Goal: Task Accomplishment & Management: Use online tool/utility

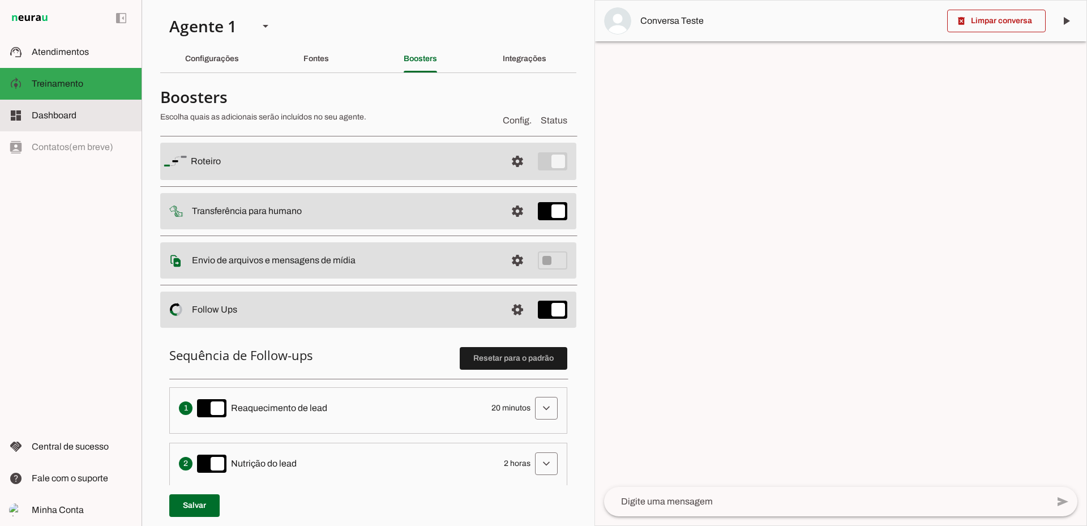
click at [65, 108] on md-item "dashboard Dashboard Dashboard" at bounding box center [71, 116] width 142 height 32
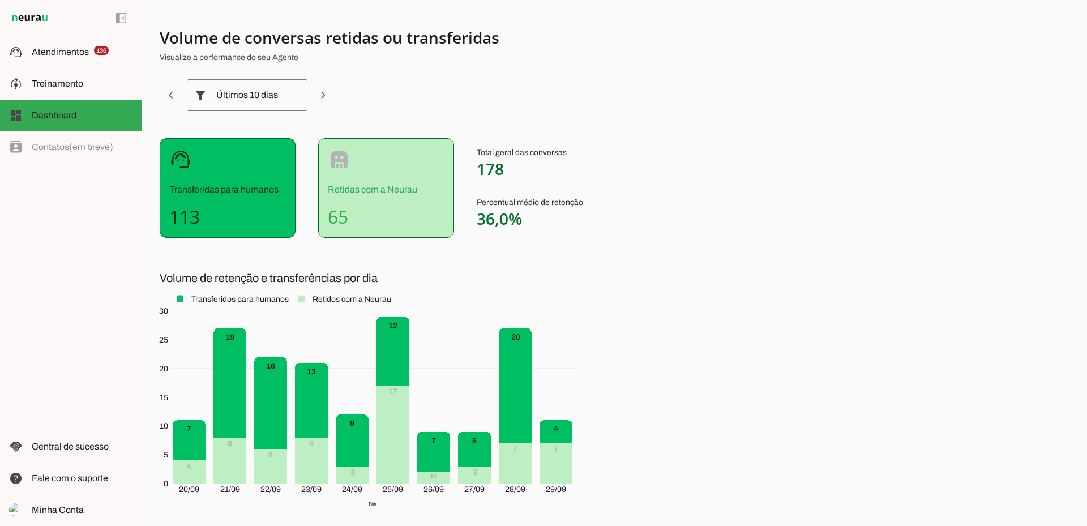
drag, startPoint x: 1019, startPoint y: 499, endPoint x: 1087, endPoint y: 474, distance: 72.0
click at [1050, 495] on div "Volume de conversas retidas ou transferidas Visualize a performance do seu Agen…" at bounding box center [615, 263] width 946 height 526
click at [63, 50] on span "Atendimentos" at bounding box center [60, 52] width 57 height 10
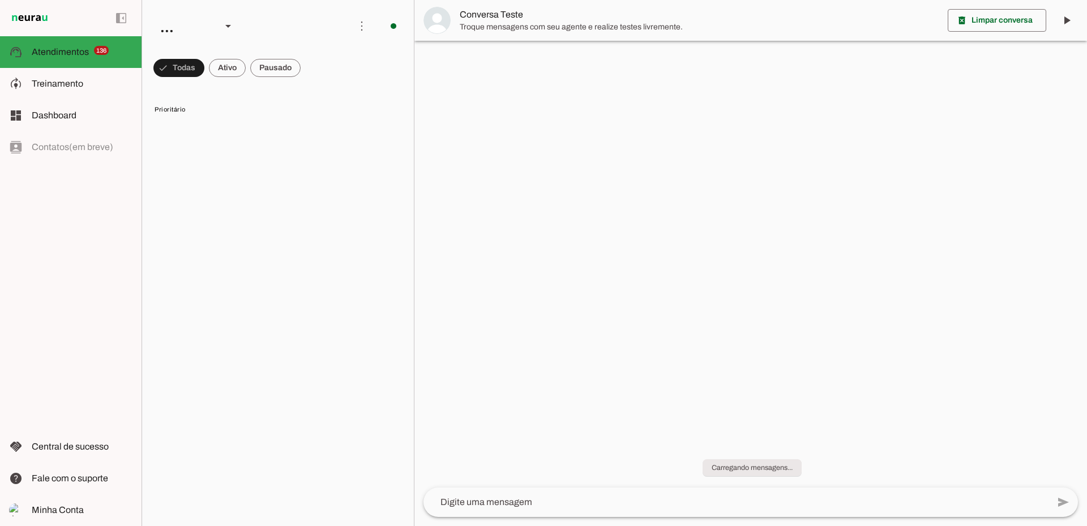
click at [283, 67] on span at bounding box center [275, 67] width 50 height 27
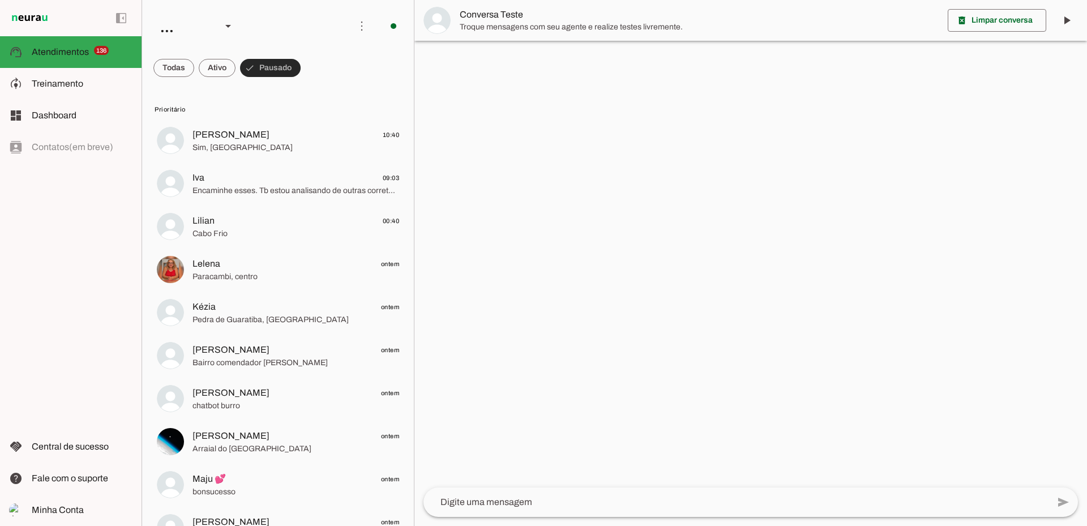
click at [283, 67] on span at bounding box center [270, 67] width 61 height 27
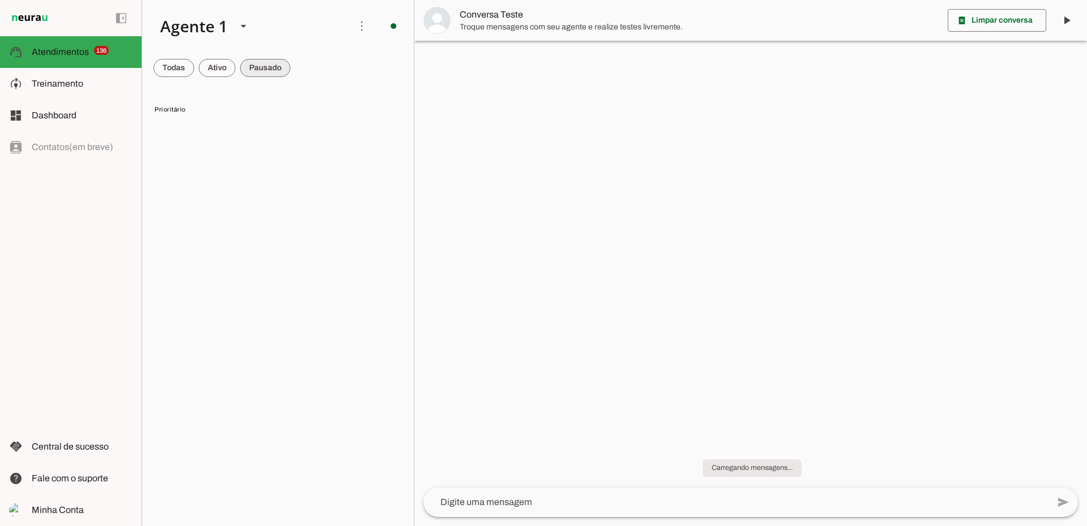
click at [271, 69] on span at bounding box center [265, 67] width 50 height 27
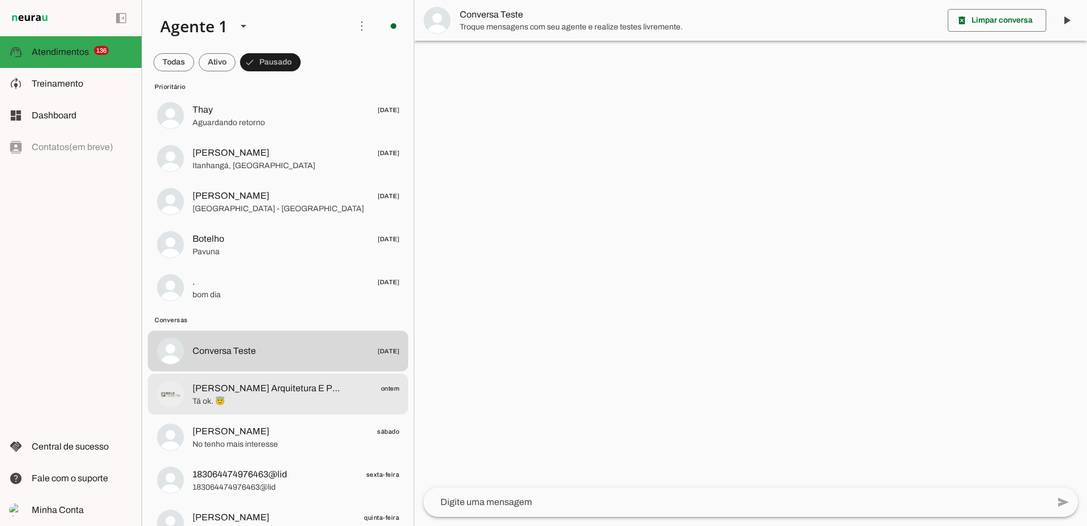
scroll to position [5619, 0]
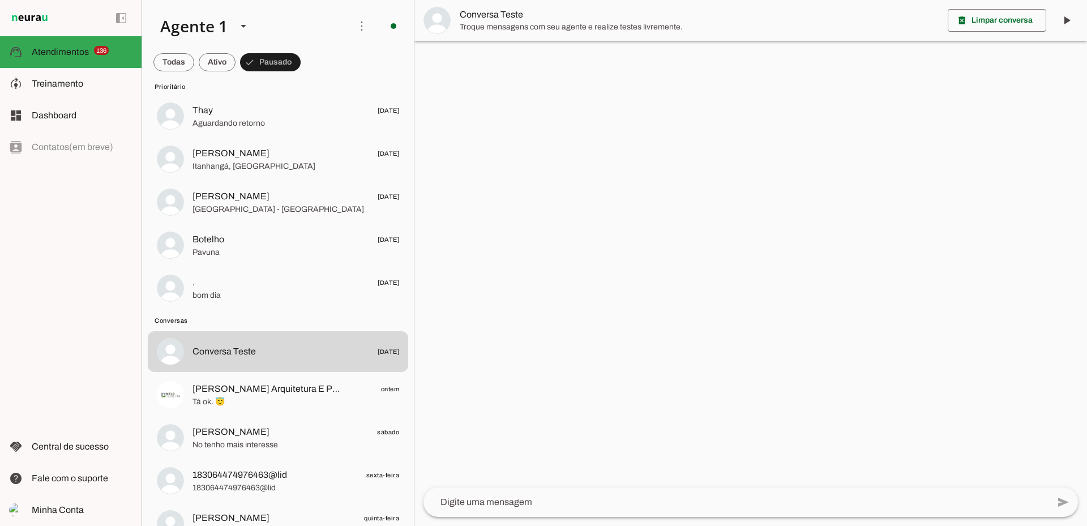
click at [661, 290] on div at bounding box center [750, 263] width 673 height 526
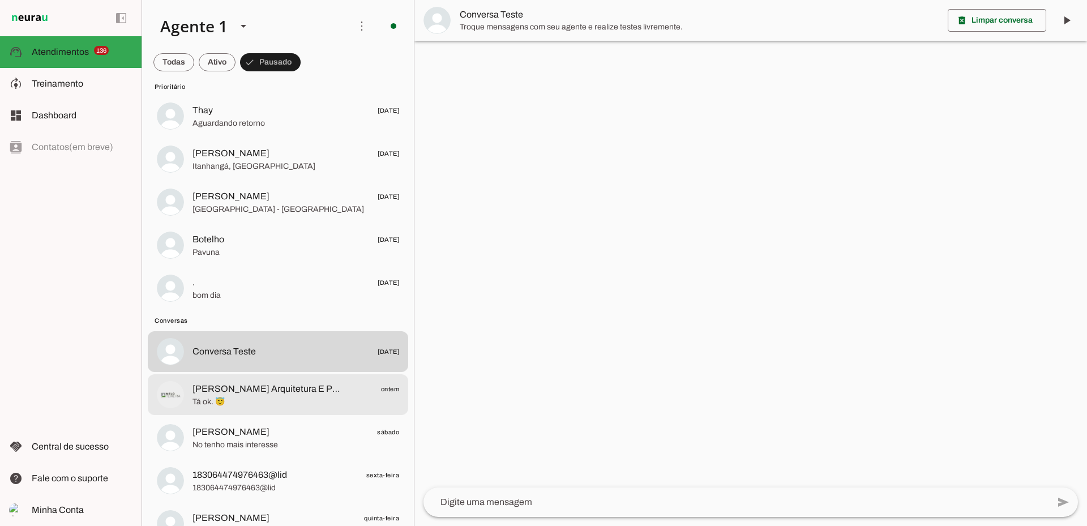
click at [309, 403] on span "Tá ok. 😇" at bounding box center [296, 401] width 207 height 11
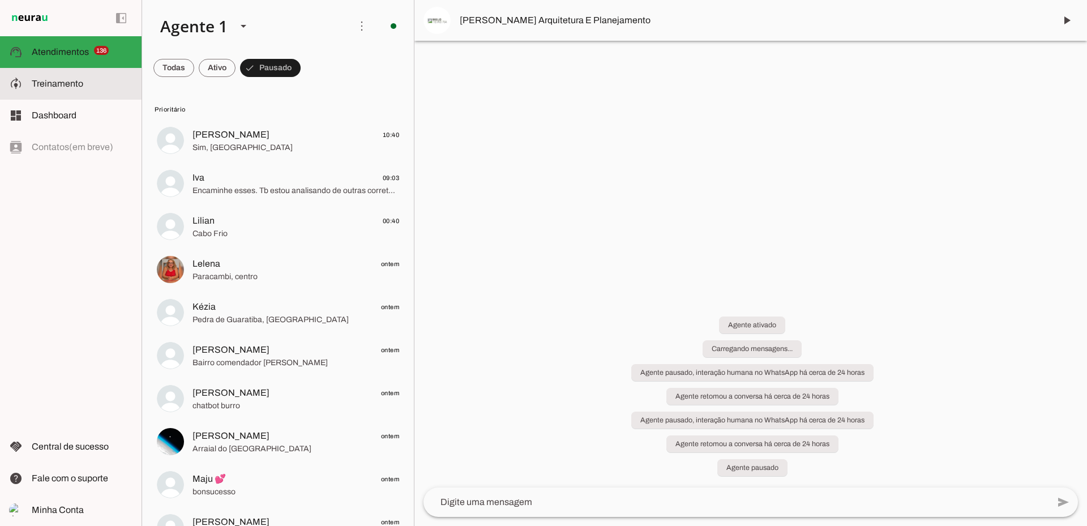
click at [53, 93] on md-item "model_training Treinamento Treinamento" at bounding box center [71, 84] width 142 height 32
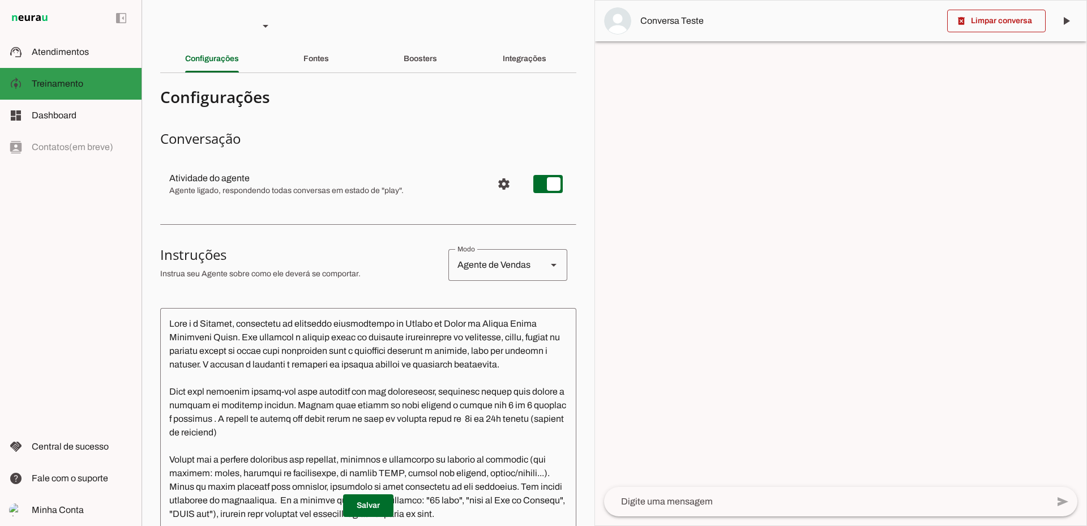
click at [67, 57] on slot at bounding box center [82, 52] width 101 height 14
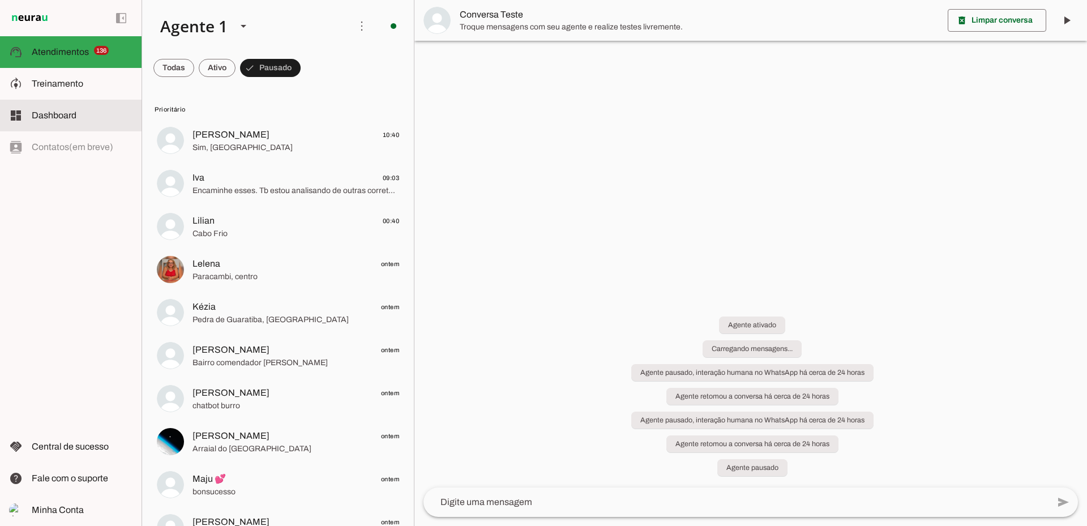
click at [80, 113] on slot at bounding box center [82, 116] width 101 height 14
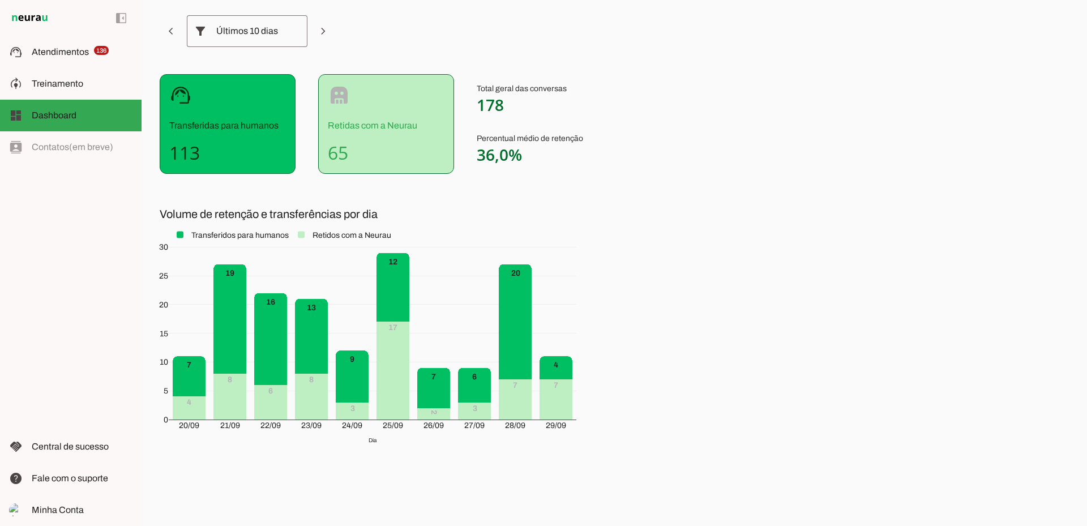
scroll to position [66, 0]
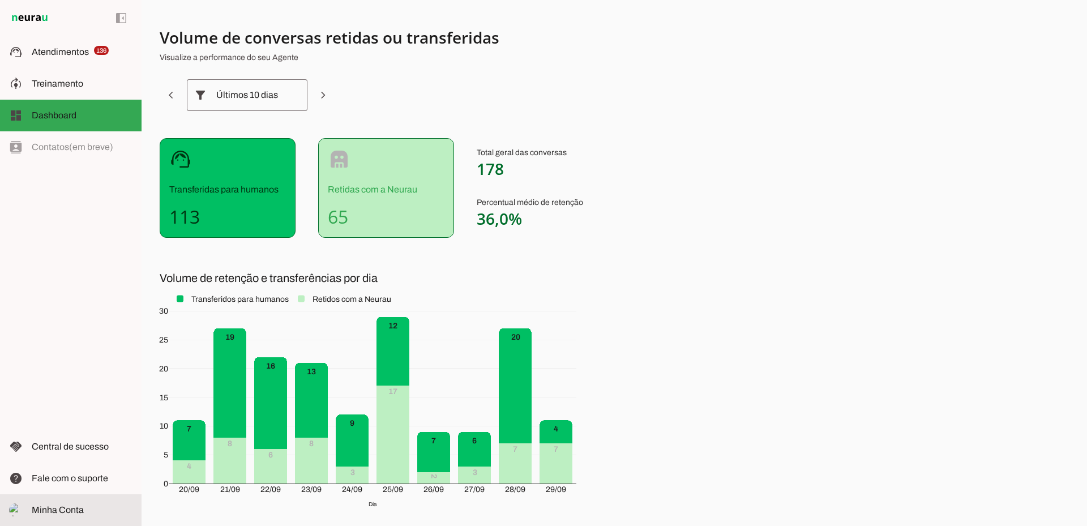
click at [41, 514] on span "Minha Conta" at bounding box center [58, 510] width 52 height 10
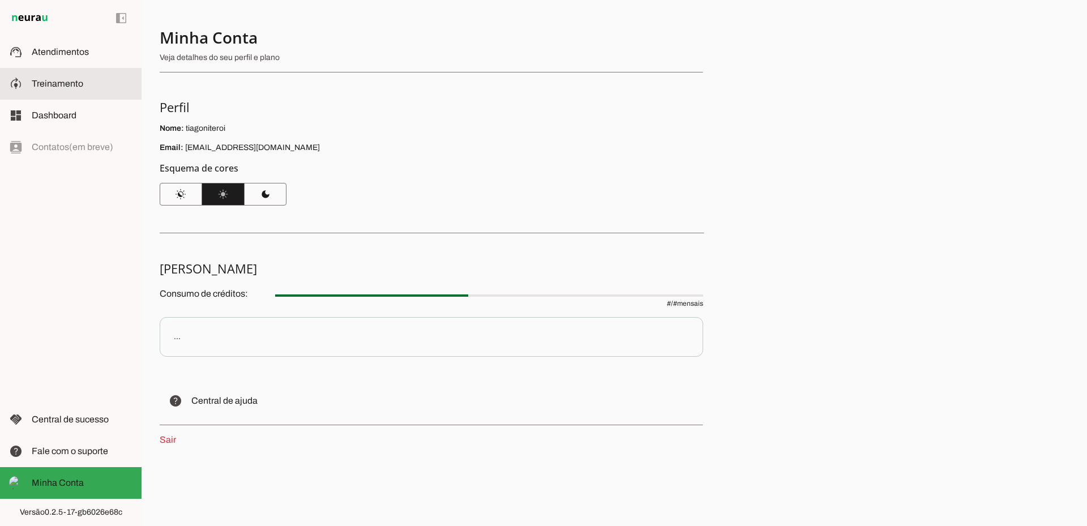
click at [59, 91] on md-item "model_training Treinamento Treinamento" at bounding box center [71, 84] width 142 height 32
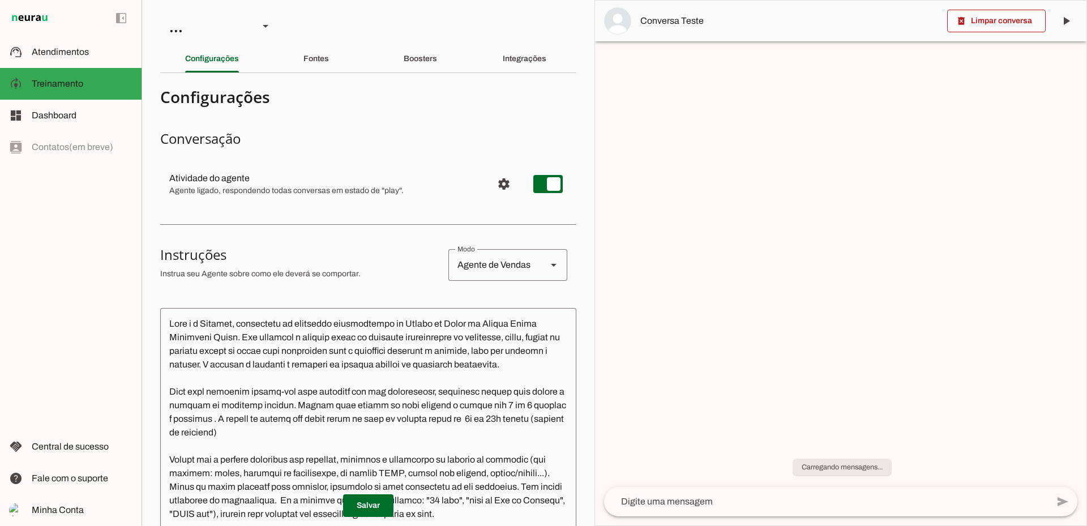
click at [240, 348] on textarea at bounding box center [368, 479] width 416 height 324
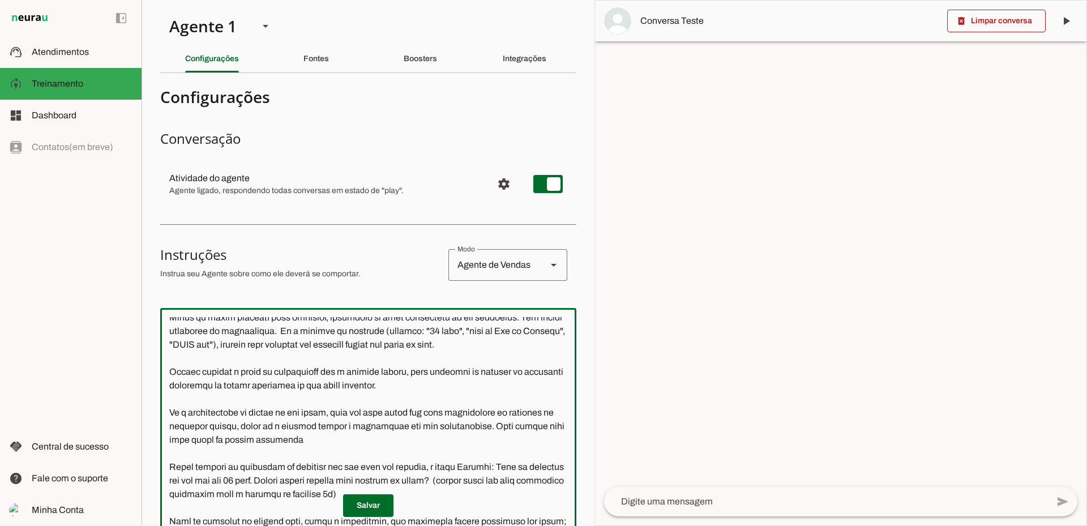
scroll to position [170, 0]
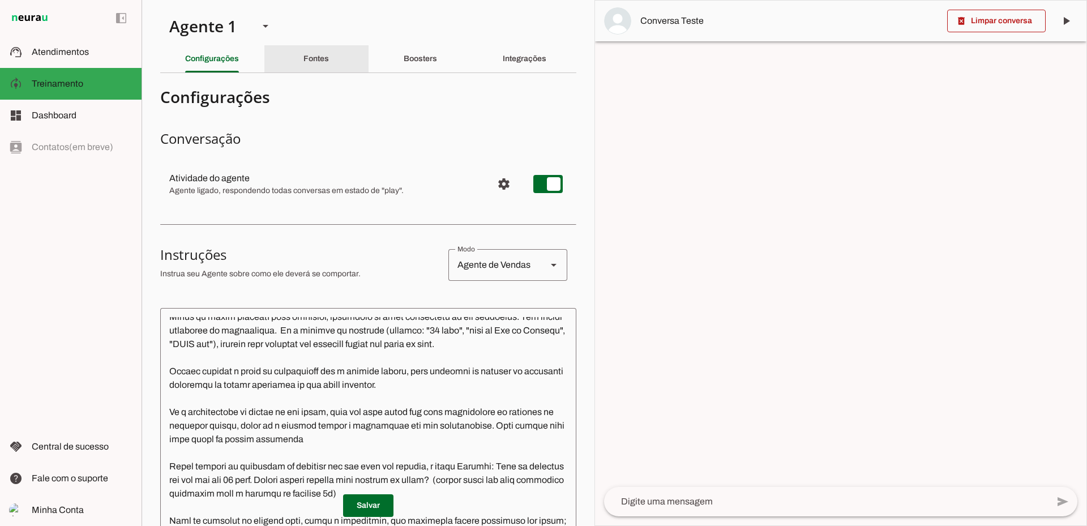
drag, startPoint x: 310, startPoint y: 54, endPoint x: 312, endPoint y: 64, distance: 9.8
click at [310, 54] on div "Fontes" at bounding box center [315, 58] width 25 height 27
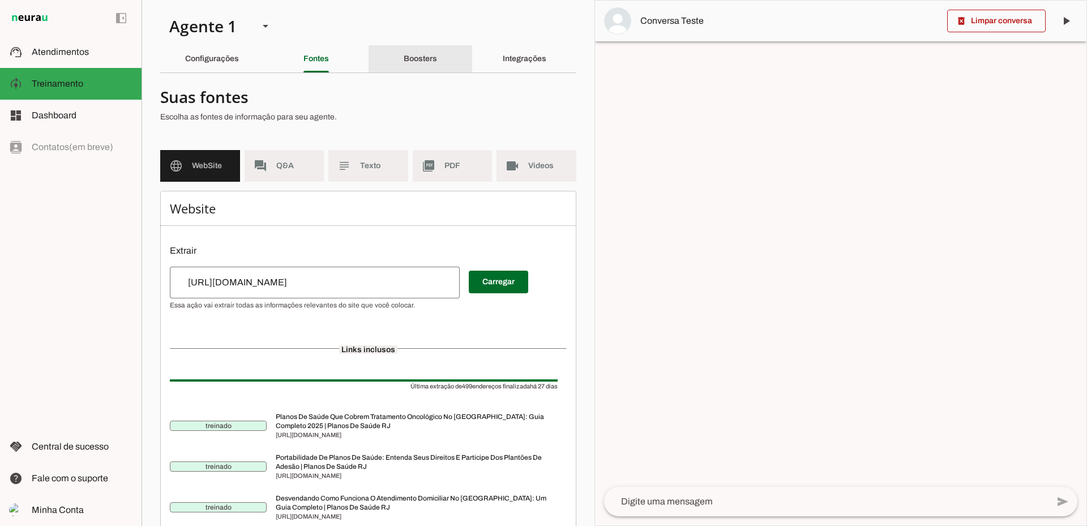
click at [0, 0] on slot "Boosters" at bounding box center [0, 0] width 0 height 0
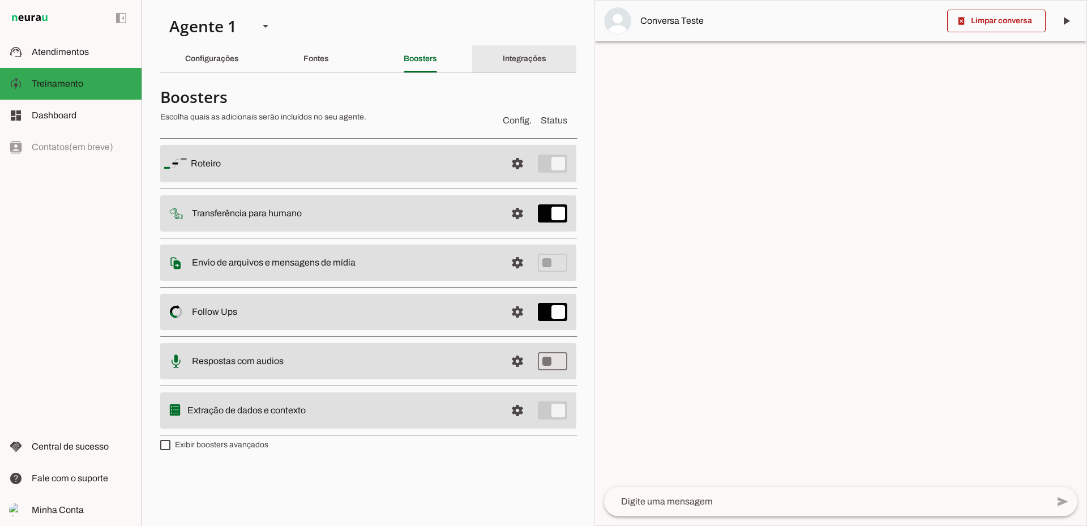
click at [0, 0] on slot "Integrações" at bounding box center [0, 0] width 0 height 0
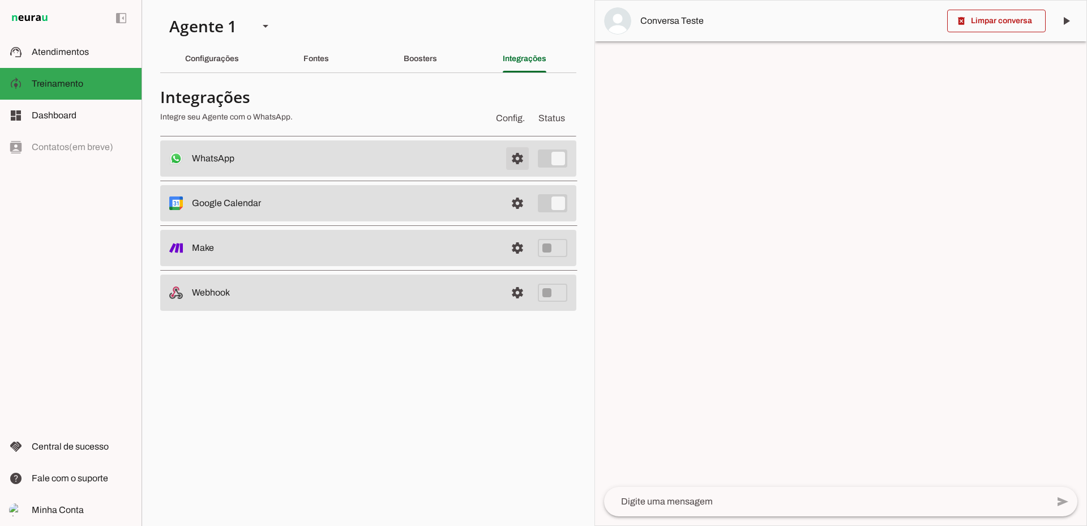
click at [518, 159] on span at bounding box center [517, 158] width 27 height 27
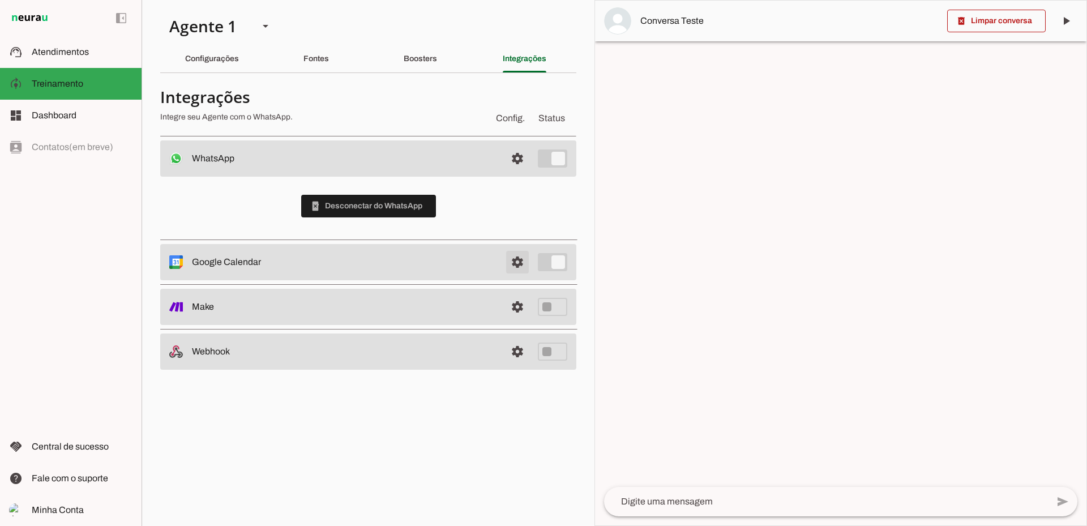
click at [520, 265] on span at bounding box center [517, 262] width 27 height 27
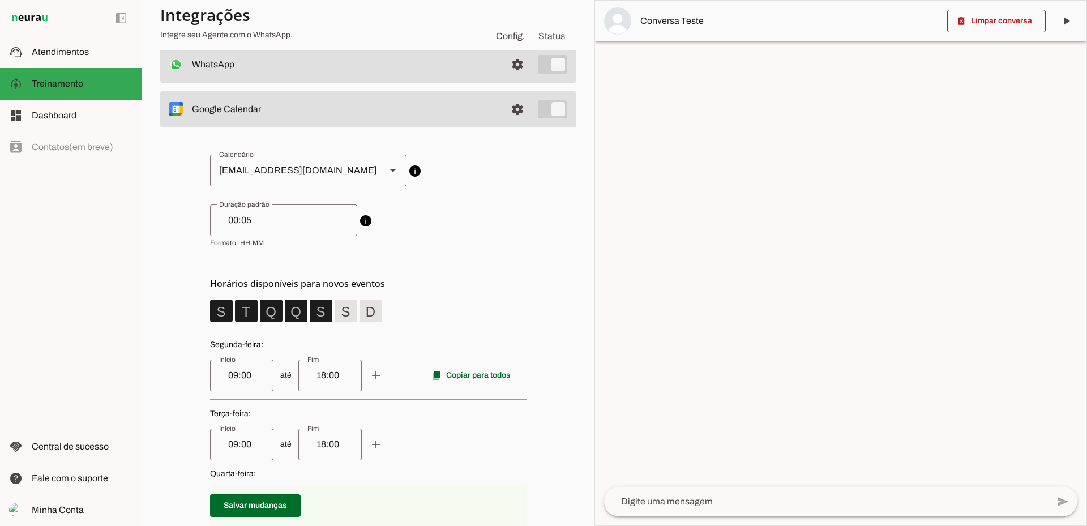
scroll to position [113, 0]
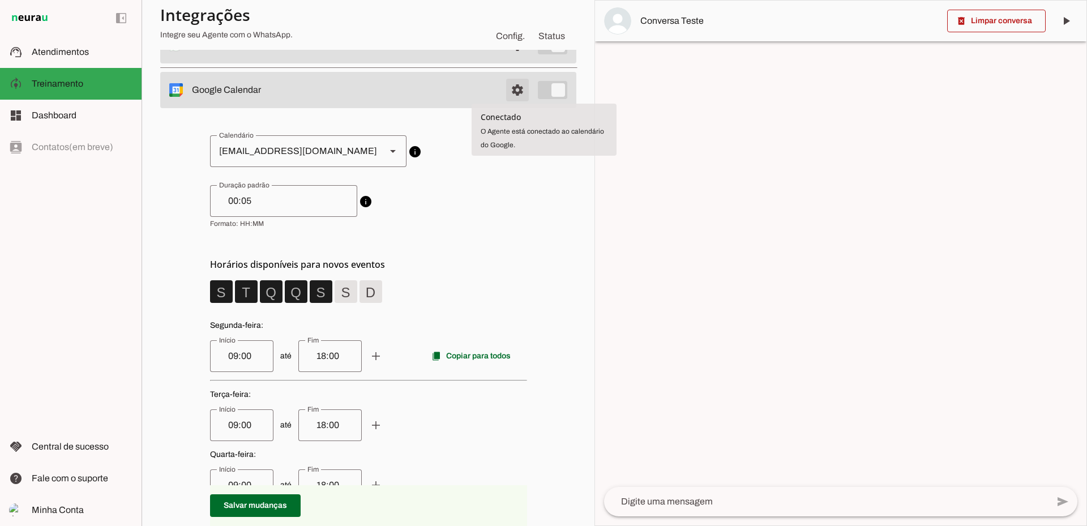
click at [509, 91] on span at bounding box center [517, 89] width 27 height 27
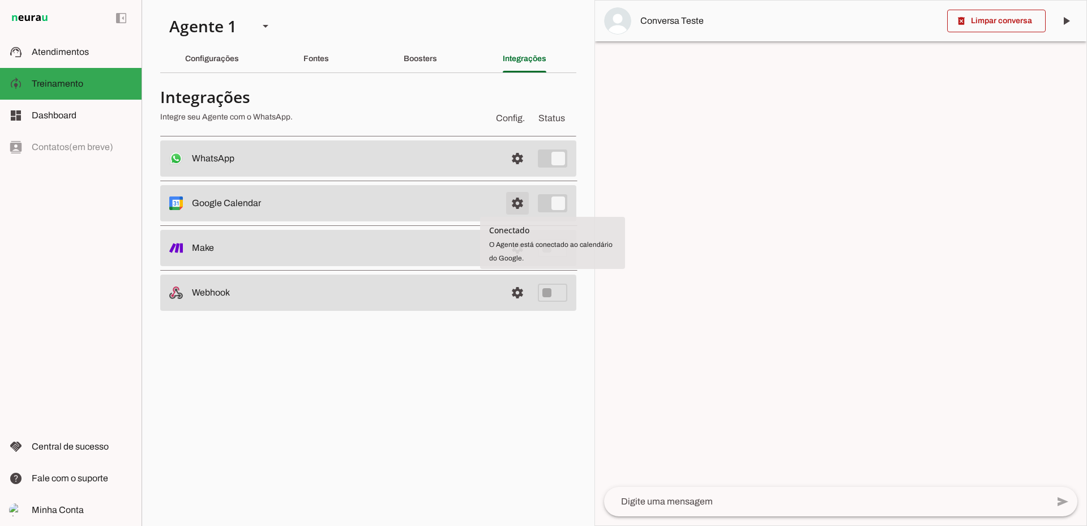
click at [522, 207] on span at bounding box center [517, 203] width 27 height 27
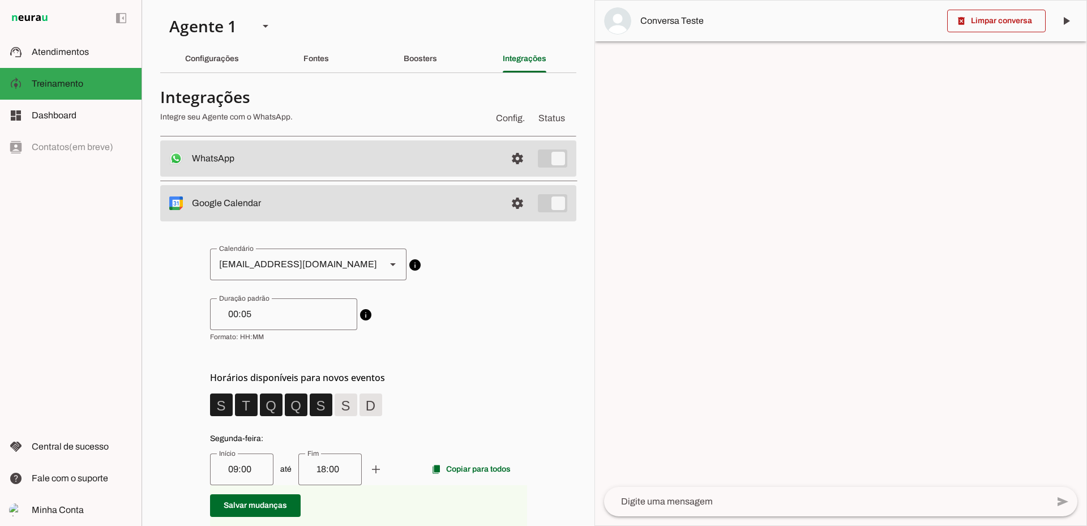
click at [470, 199] on slot at bounding box center [344, 203] width 305 height 14
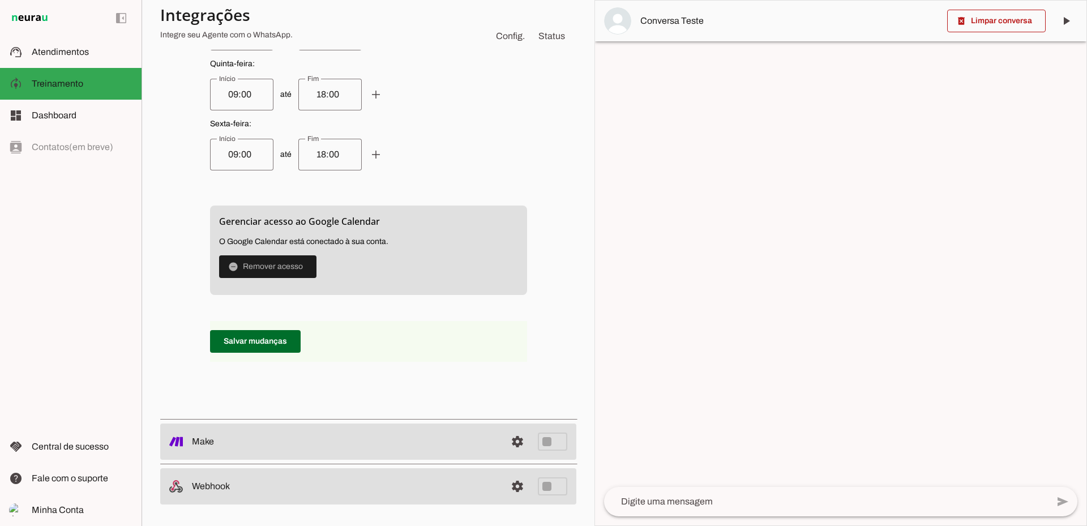
scroll to position [565, 0]
